Goal: Information Seeking & Learning: Learn about a topic

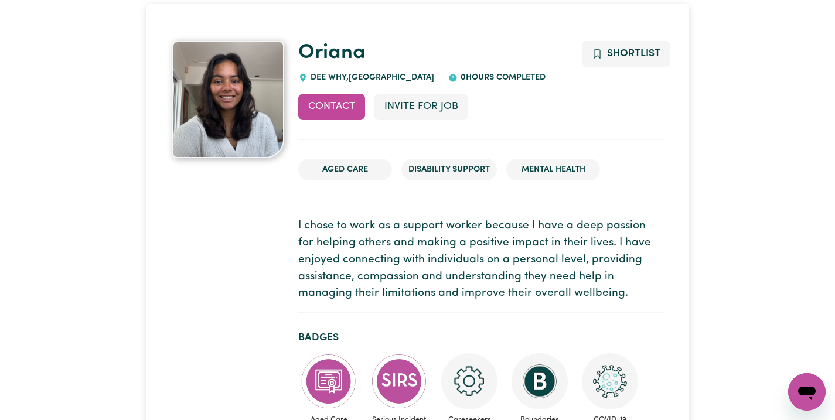
scroll to position [77, 0]
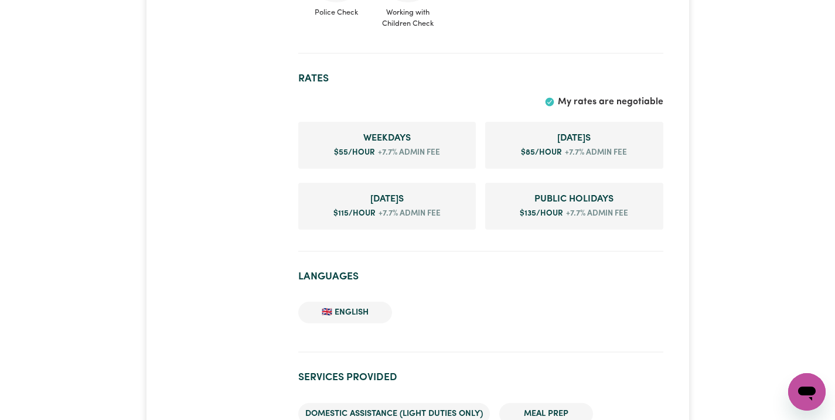
scroll to position [964, 0]
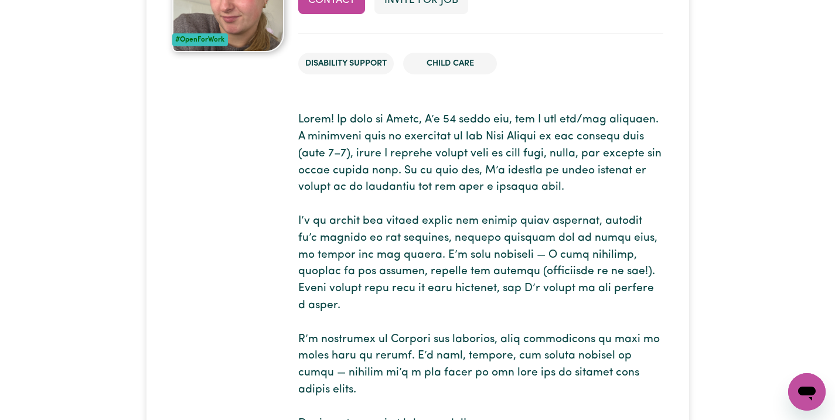
scroll to position [181, 0]
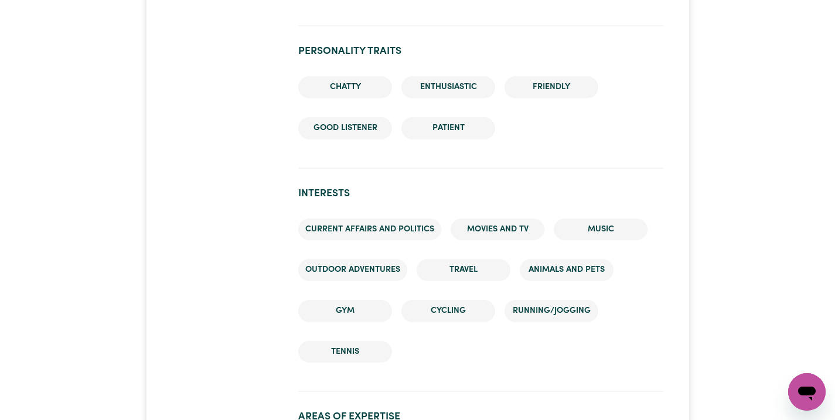
scroll to position [1798, 0]
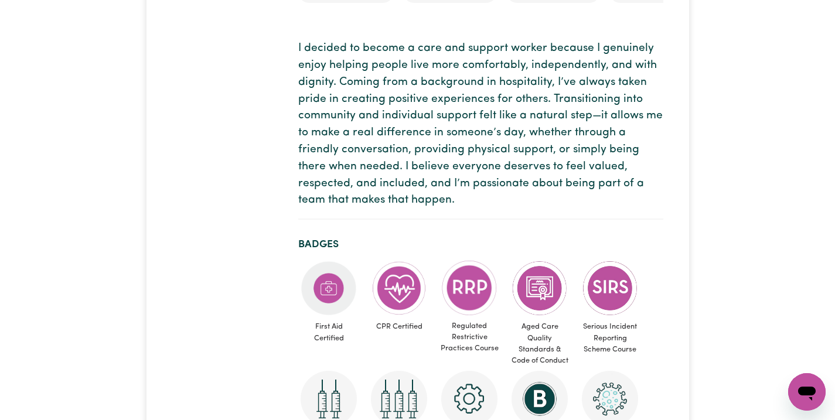
scroll to position [128, 0]
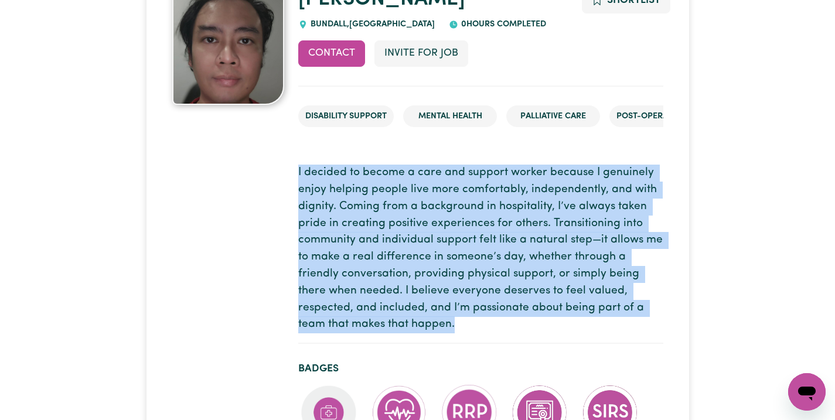
drag, startPoint x: 298, startPoint y: 168, endPoint x: 387, endPoint y: 328, distance: 182.6
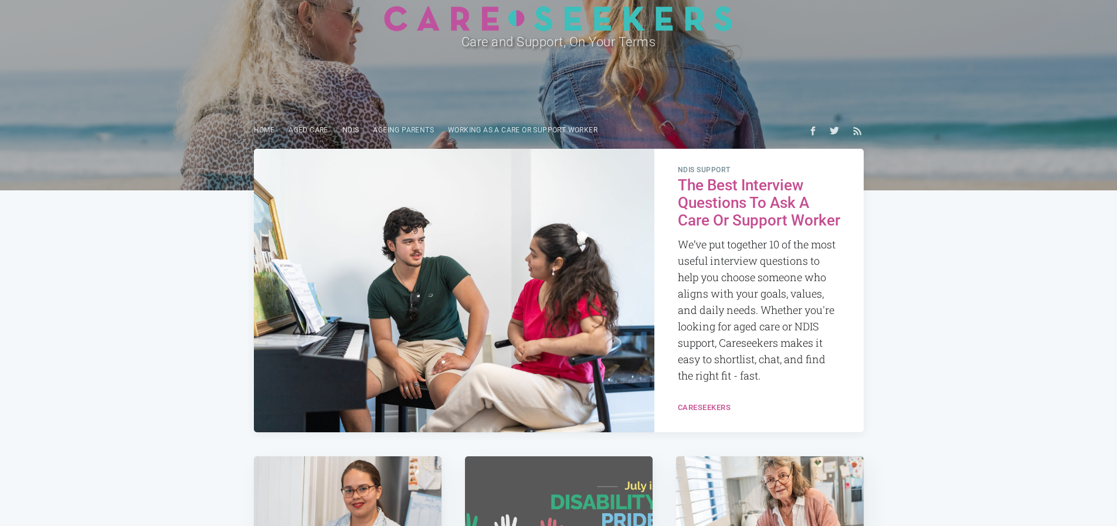
click at [716, 193] on h2 "The Best Interview Questions To Ask A Care Or Support Worker" at bounding box center [759, 203] width 162 height 53
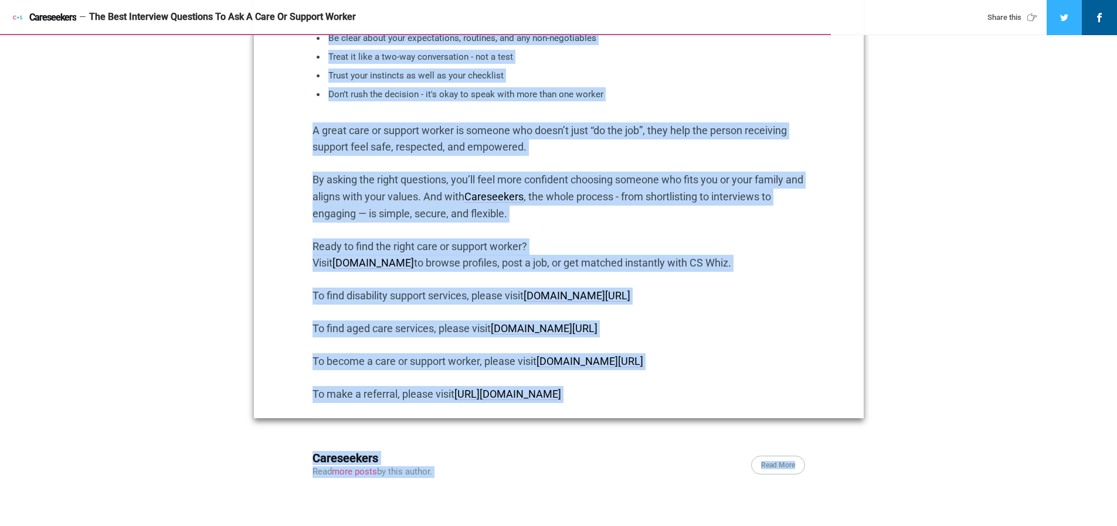
scroll to position [1911, 0]
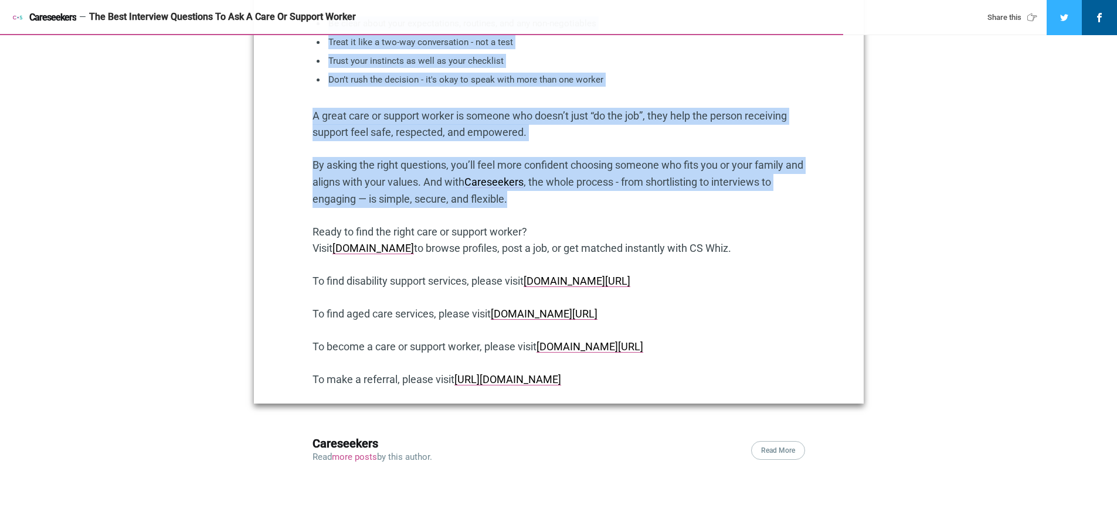
drag, startPoint x: 311, startPoint y: 139, endPoint x: 774, endPoint y: 213, distance: 469.6
copy div "A practical guide for families, NDIS participants and aged care clients using t…"
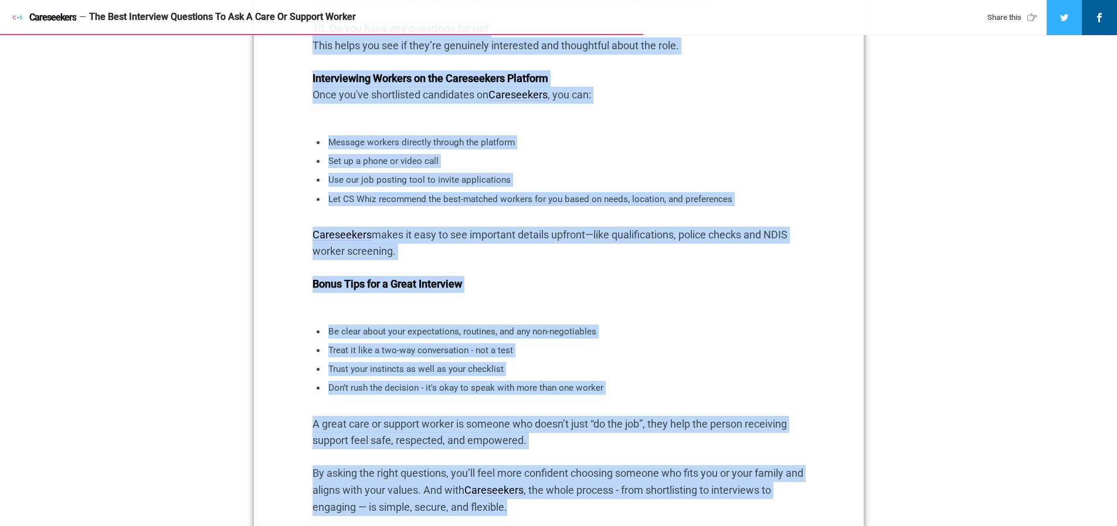
scroll to position [1630, 0]
